Goal: Information Seeking & Learning: Learn about a topic

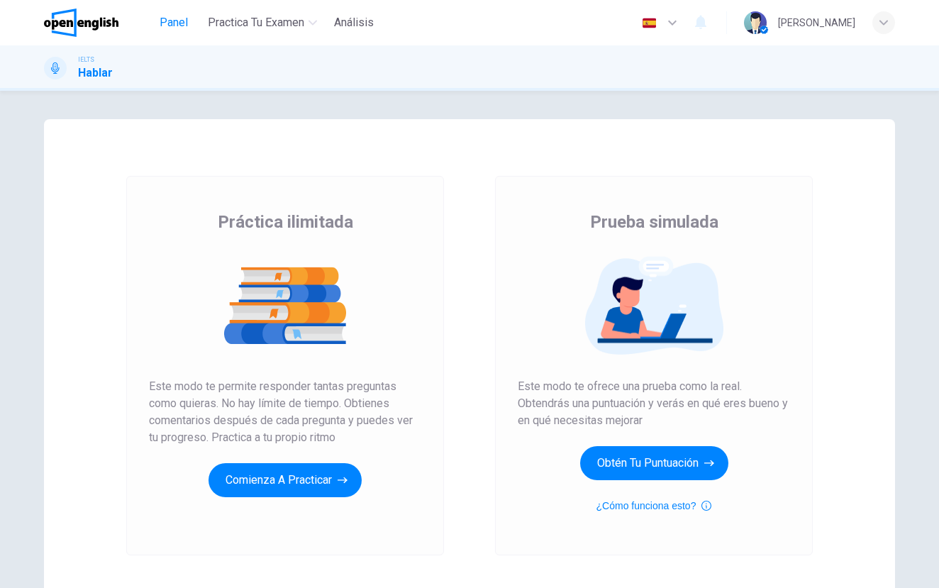
click at [165, 23] on span "Panel" at bounding box center [174, 22] width 28 height 17
click at [329, 479] on button "Comienza a practicar" at bounding box center [285, 480] width 153 height 34
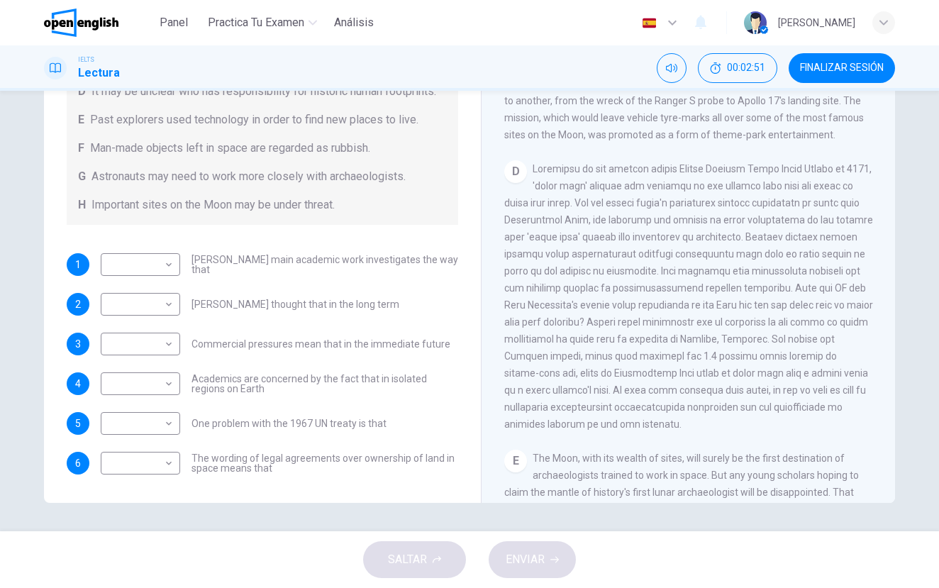
scroll to position [717, 0]
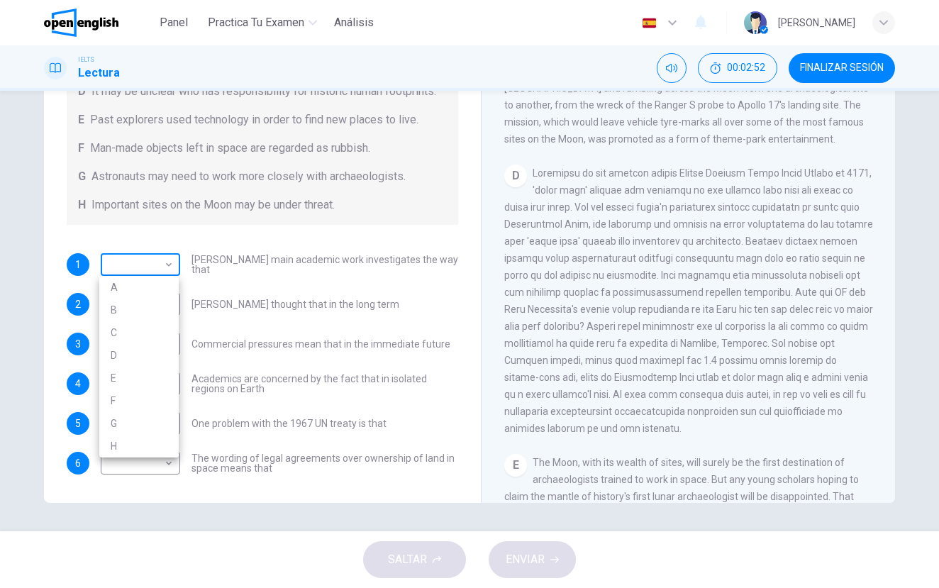
click at [164, 268] on body "Este sitio utiliza cookies, como se explica en nuestra Política de Privacidad .…" at bounding box center [469, 294] width 939 height 588
click at [278, 266] on div at bounding box center [469, 294] width 939 height 588
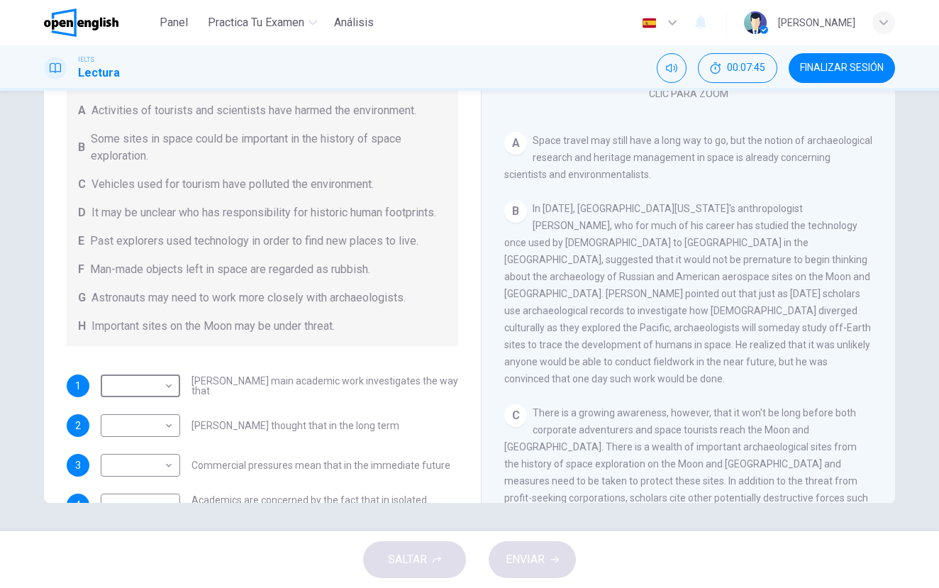
scroll to position [77, 0]
click at [165, 385] on body "Este sitio utiliza cookies, como se explica en nuestra Política de Privacidad .…" at bounding box center [469, 294] width 939 height 588
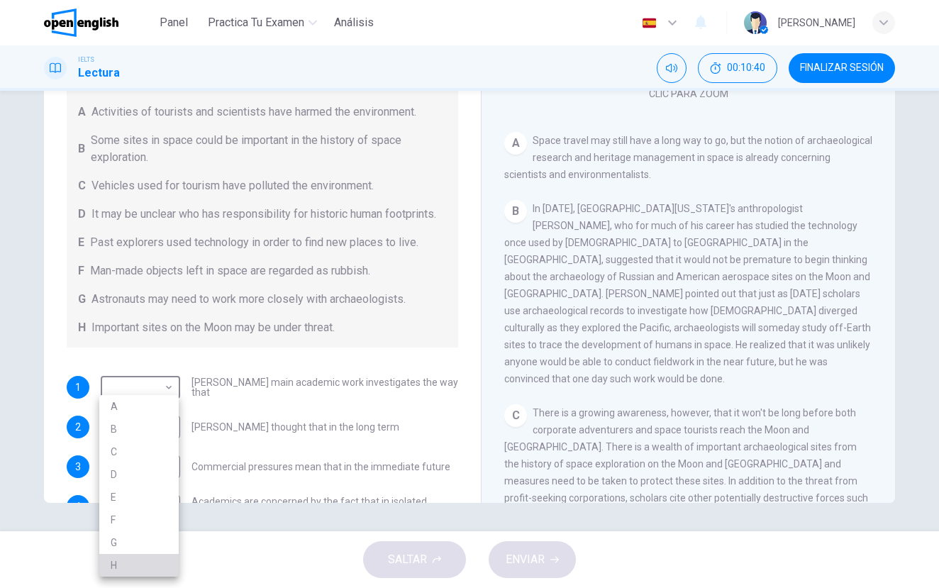
click at [118, 556] on li "H" at bounding box center [138, 565] width 79 height 23
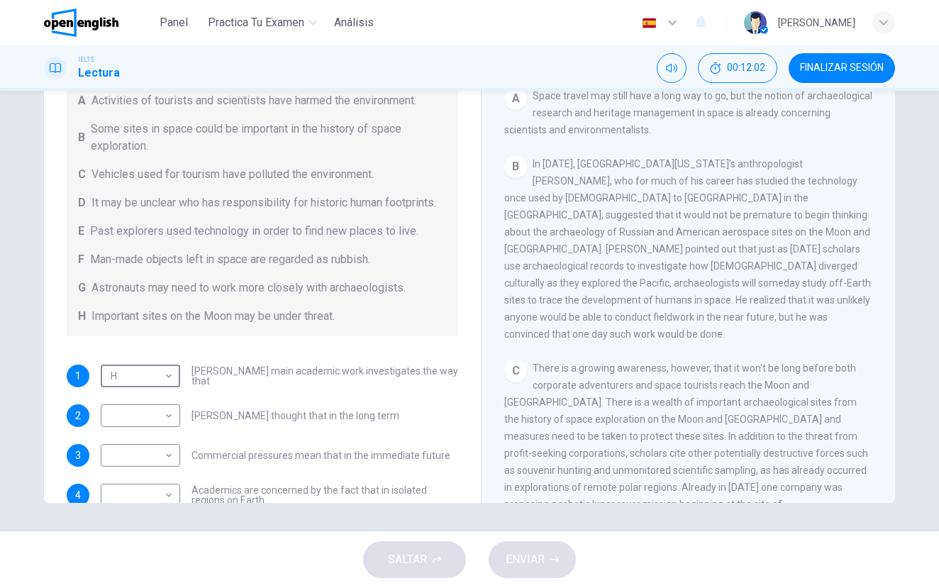
scroll to position [285, 0]
click at [745, 69] on span "00:12:21" at bounding box center [746, 67] width 38 height 11
click at [759, 71] on icon "Mostrar" at bounding box center [762, 67] width 11 height 11
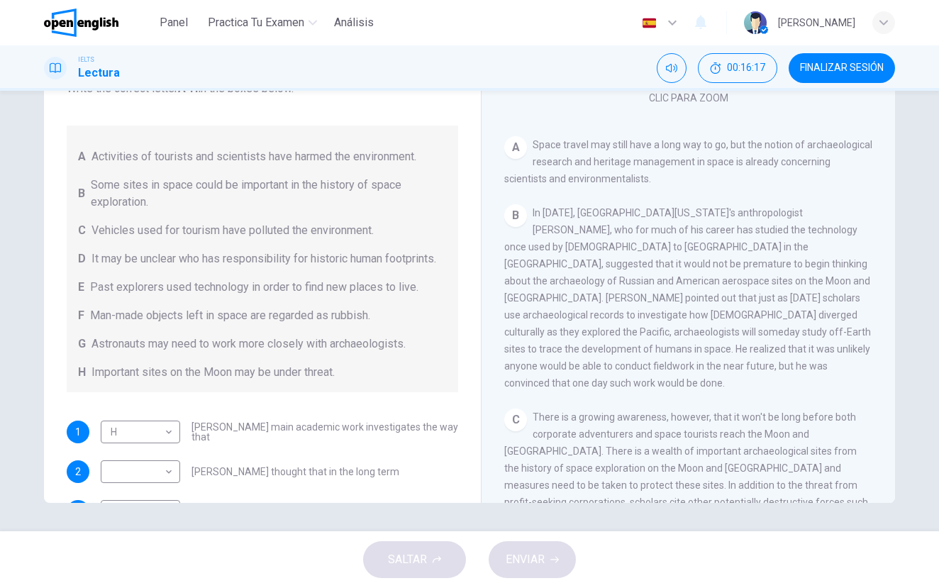
scroll to position [250, 0]
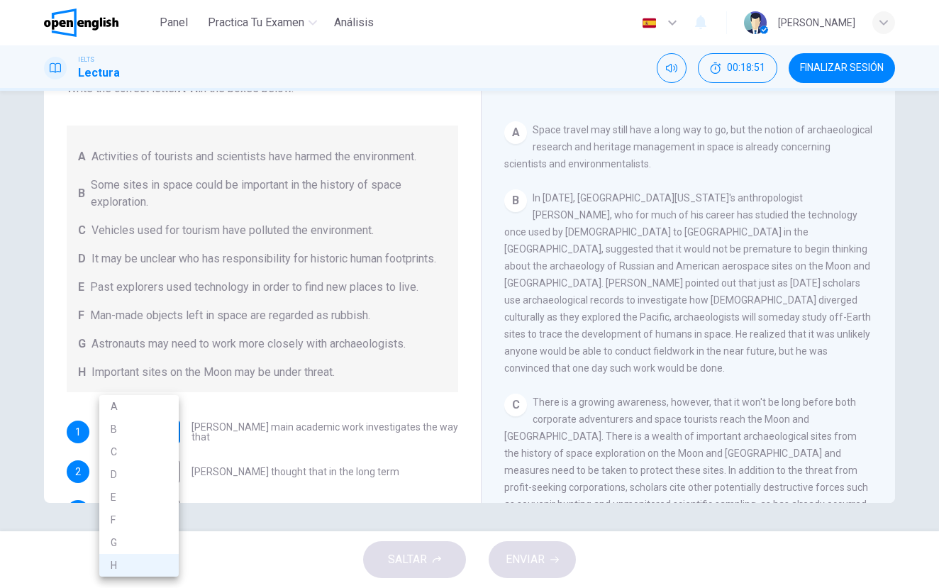
click at [161, 439] on body "Este sitio utiliza cookies, como se explica en nuestra Política de Privacidad .…" at bounding box center [469, 294] width 939 height 588
click at [133, 404] on li "A" at bounding box center [138, 406] width 79 height 23
type input "*"
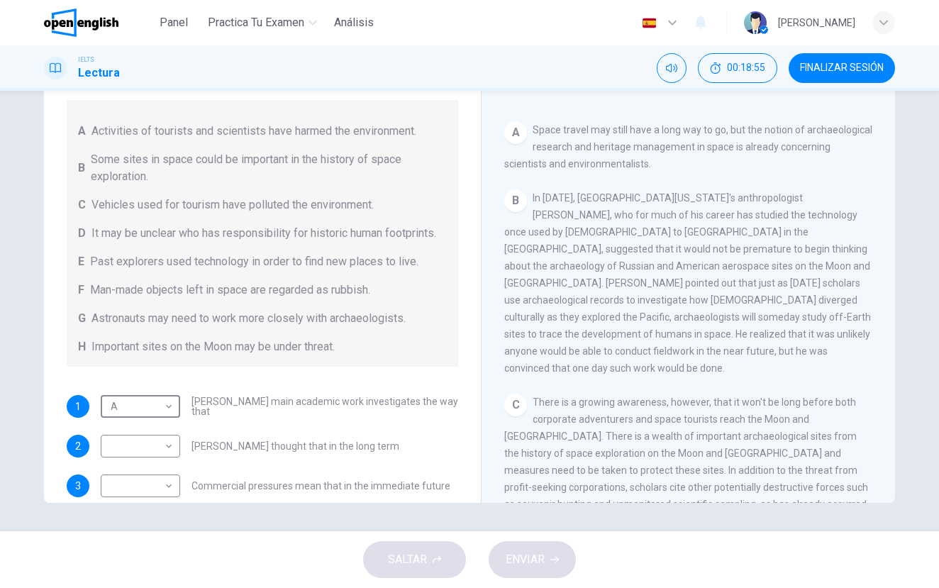
scroll to position [58, 0]
click at [172, 449] on body "Este sitio utiliza cookies, como se explica en nuestra Política de Privacidad .…" at bounding box center [469, 294] width 939 height 588
click at [135, 430] on li "B" at bounding box center [138, 429] width 79 height 23
type input "*"
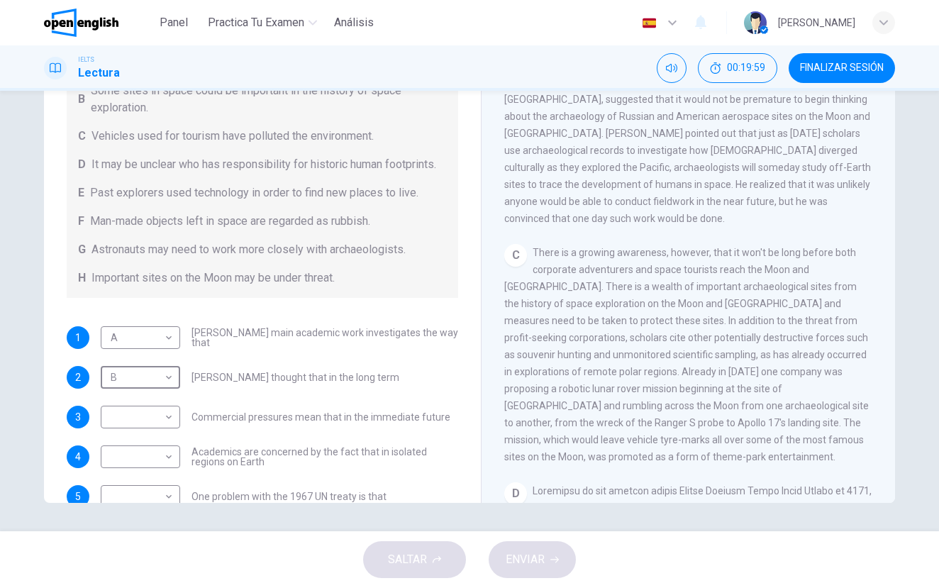
scroll to position [403, 0]
click at [146, 413] on body "Este sitio utiliza cookies, como se explica en nuestra Política de Privacidad .…" at bounding box center [469, 294] width 939 height 588
click at [135, 451] on li "C" at bounding box center [138, 451] width 79 height 23
type input "*"
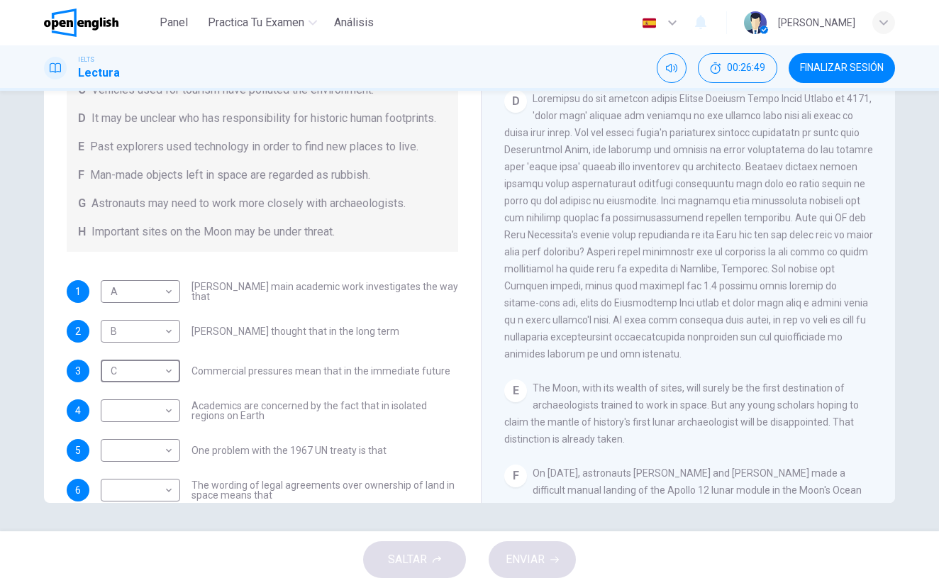
scroll to position [177, 0]
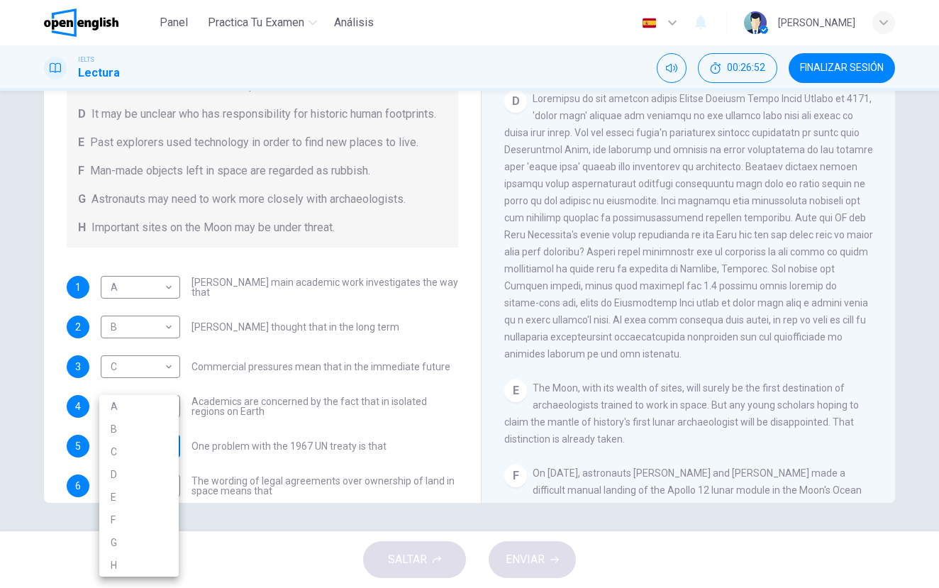
click at [168, 443] on body "Este sitio utiliza cookies, como se explica en nuestra Política de Privacidad .…" at bounding box center [469, 294] width 939 height 588
click at [123, 476] on li "D" at bounding box center [138, 474] width 79 height 23
type input "*"
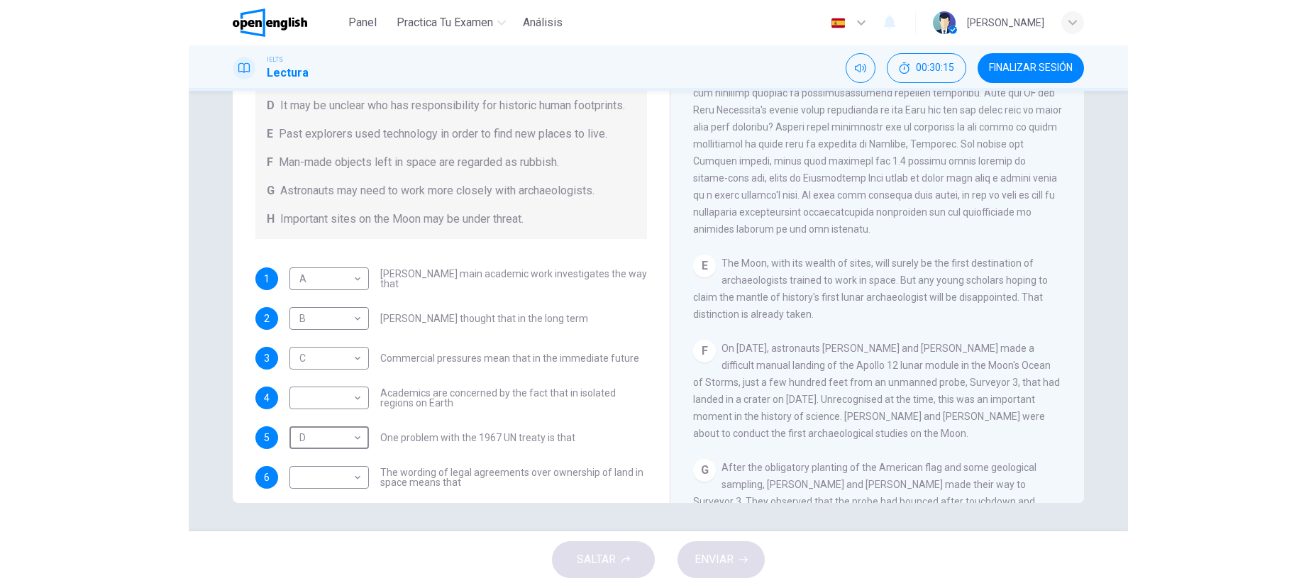
scroll to position [199, 0]
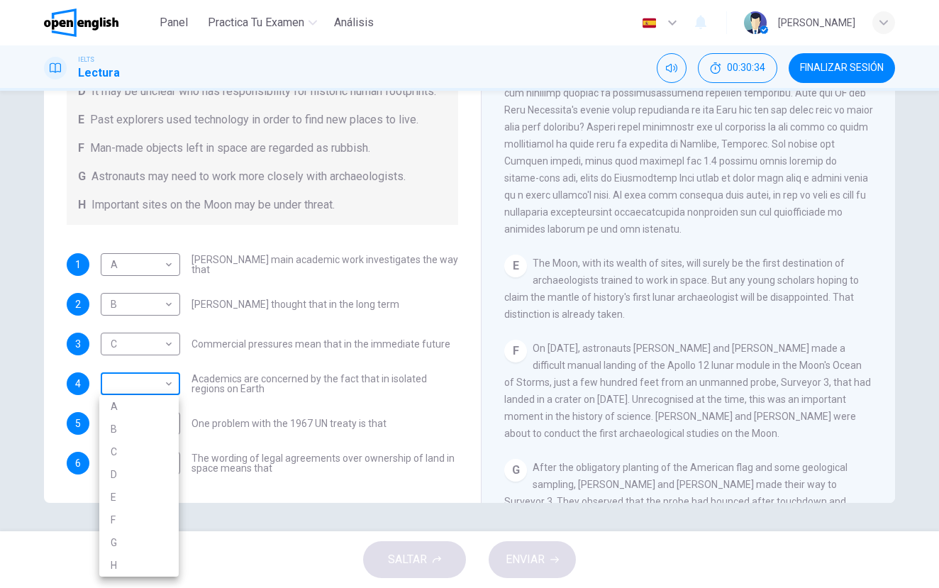
click at [167, 384] on body "Este sitio utiliza cookies, como se explica en nuestra Política de Privacidad .…" at bounding box center [469, 294] width 939 height 588
click at [140, 565] on li "H" at bounding box center [138, 565] width 79 height 23
type input "*"
click at [162, 461] on body "Este sitio utiliza cookies, como se explica en nuestra Política de Privacidad .…" at bounding box center [469, 294] width 939 height 588
click at [135, 507] on li "E" at bounding box center [138, 497] width 79 height 23
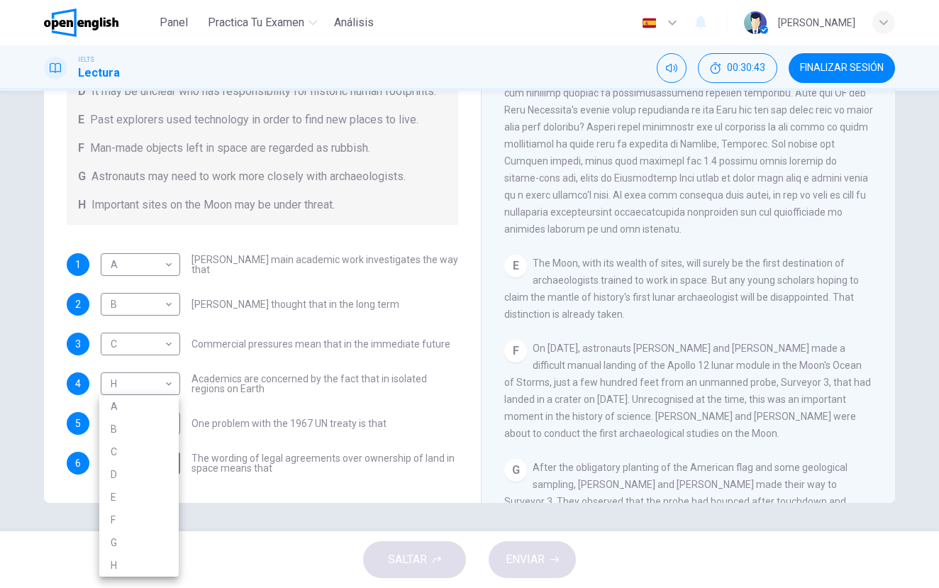
type input "*"
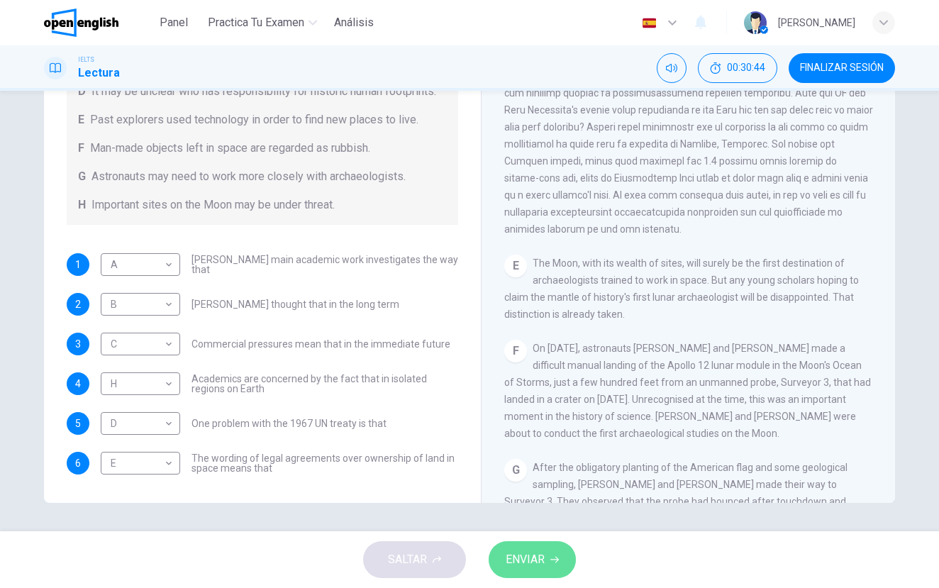
click at [525, 563] on span "ENVIAR" at bounding box center [525, 560] width 39 height 20
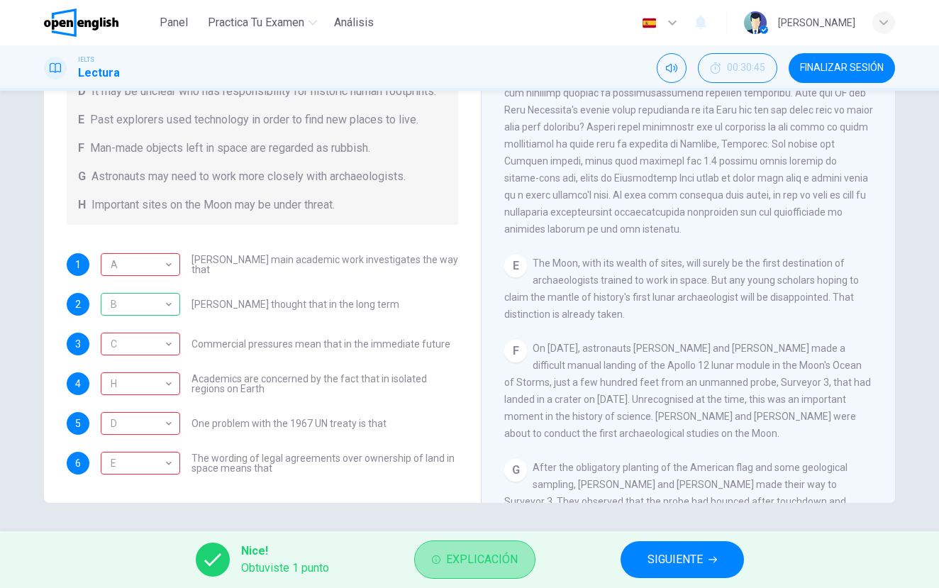
click at [435, 557] on icon "button" at bounding box center [436, 559] width 9 height 9
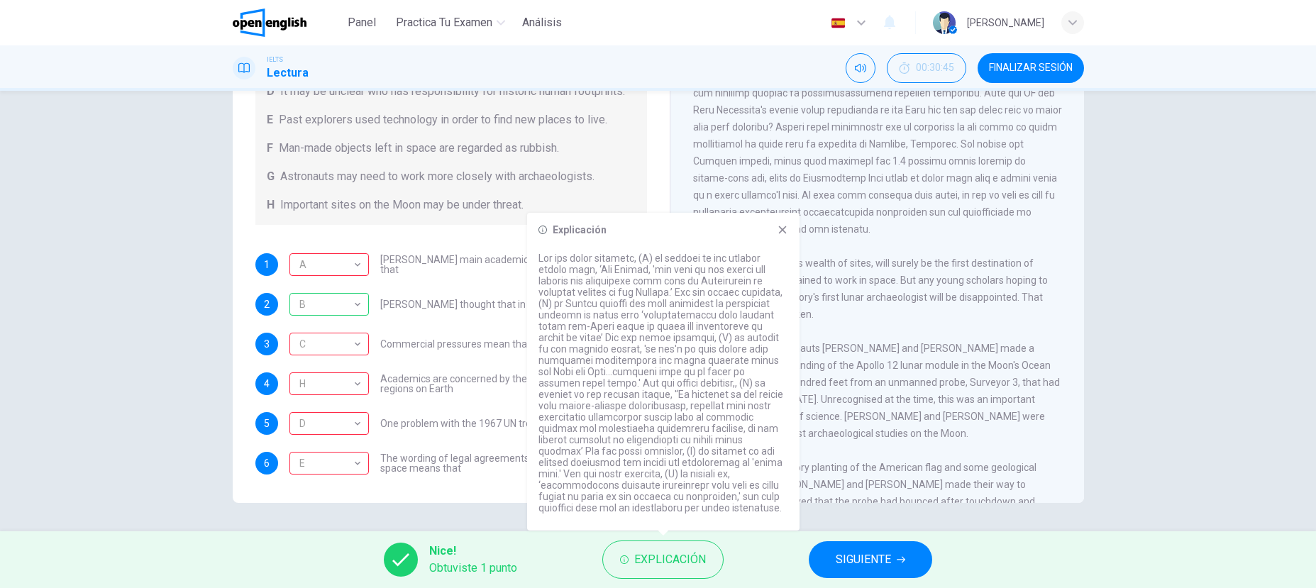
drag, startPoint x: 688, startPoint y: 235, endPoint x: 792, endPoint y: 239, distance: 104.3
click at [792, 239] on div "Explicación" at bounding box center [663, 372] width 272 height 318
click at [938, 67] on span "FINALIZAR SESIÓN" at bounding box center [1031, 67] width 84 height 11
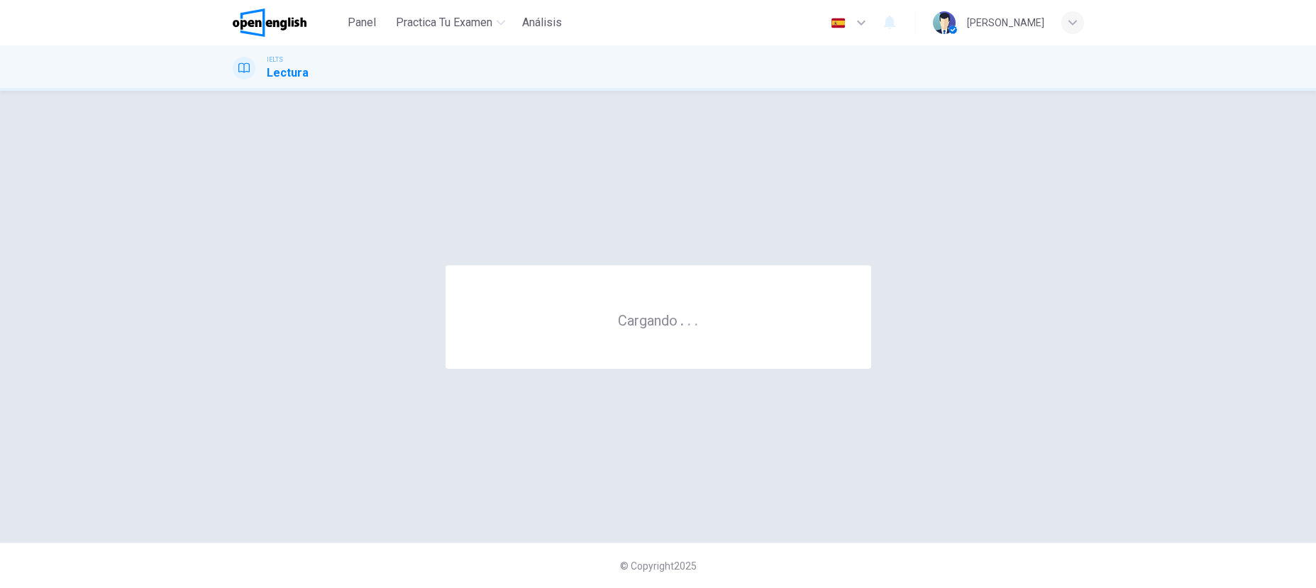
scroll to position [0, 0]
